Goal: Information Seeking & Learning: Learn about a topic

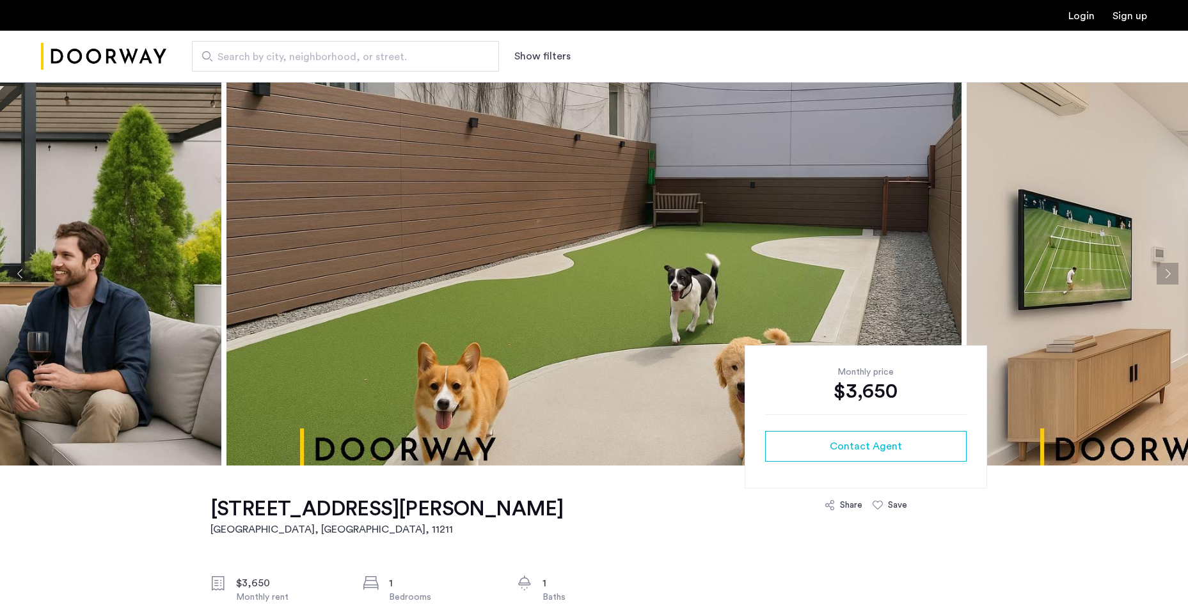
click at [244, 56] on span "Search by city, neighborhood, or street." at bounding box center [341, 56] width 246 height 15
click at [244, 56] on input "Search by city, neighborhood, or street." at bounding box center [345, 56] width 307 height 31
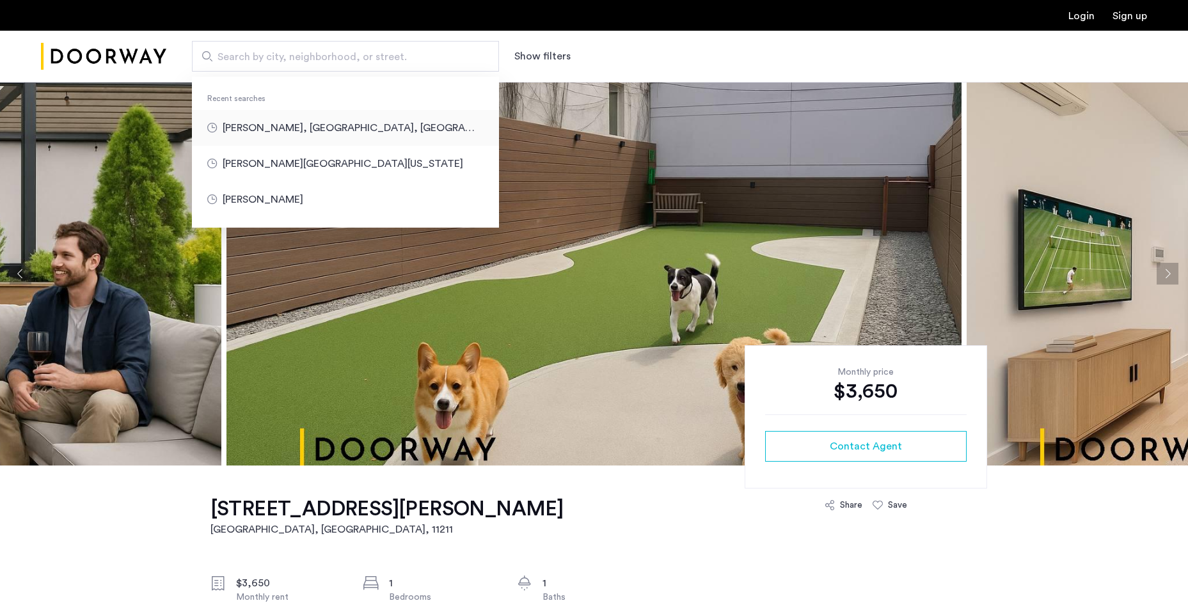
type input "**********"
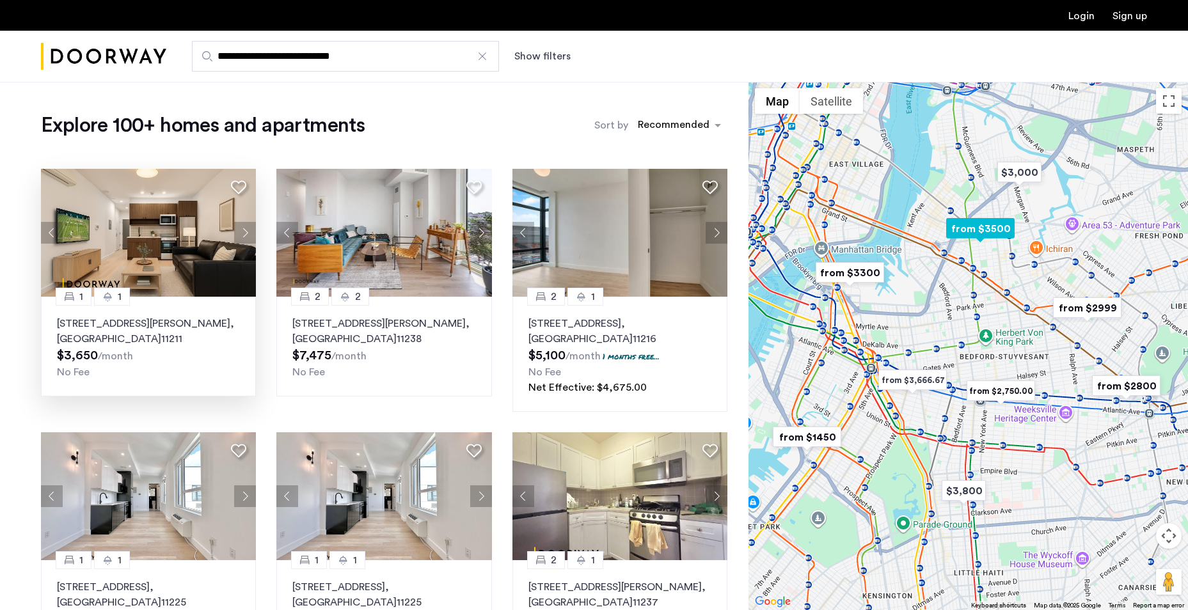
click at [180, 254] on img at bounding box center [149, 233] width 216 height 128
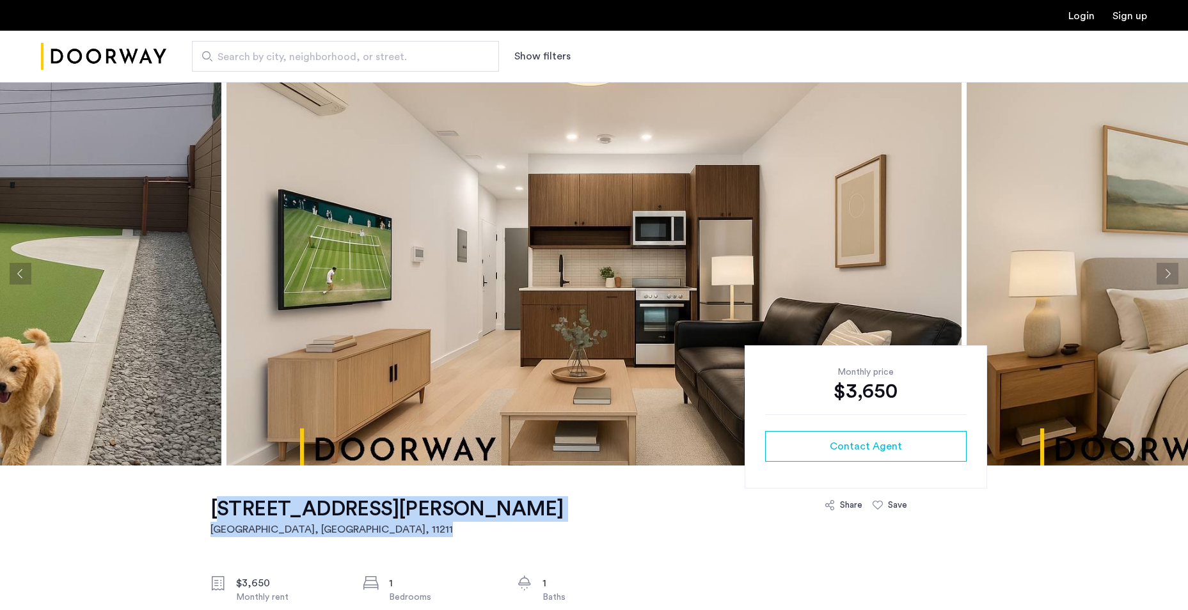
drag, startPoint x: 481, startPoint y: 507, endPoint x: 196, endPoint y: 516, distance: 284.8
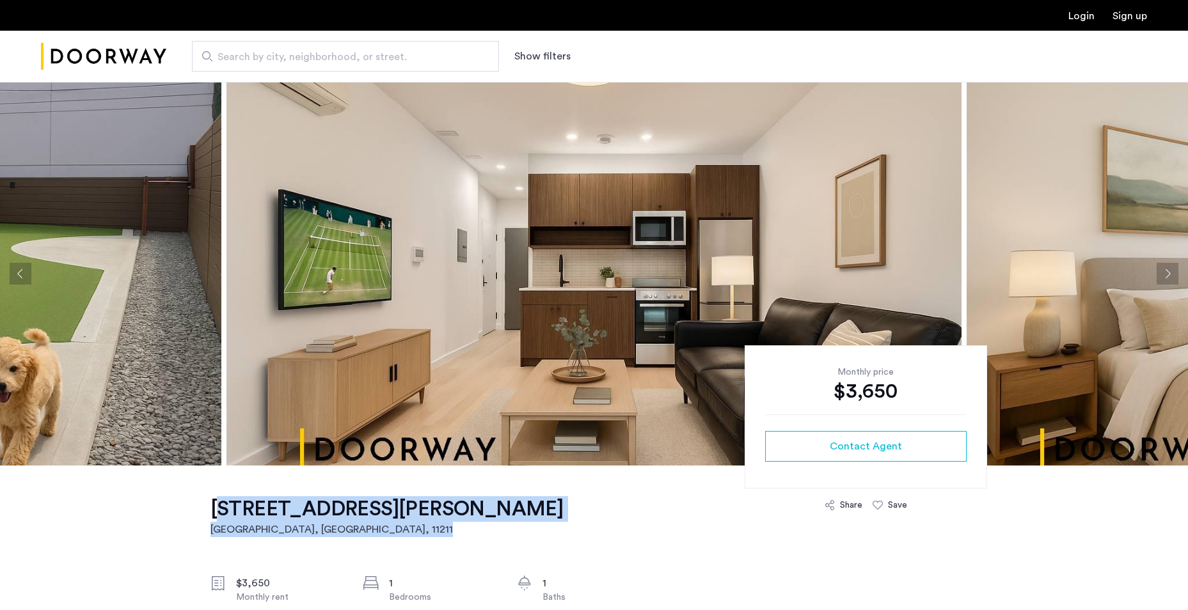
drag, startPoint x: 206, startPoint y: 513, endPoint x: 489, endPoint y: 511, distance: 282.8
click at [402, 532] on h2 "Brooklyn, NY , 11211" at bounding box center [386, 529] width 353 height 15
